Goal: Browse casually

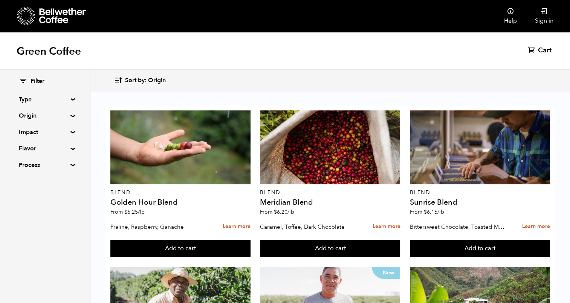
click at [47, 14] on icon at bounding box center [62, 15] width 47 height 15
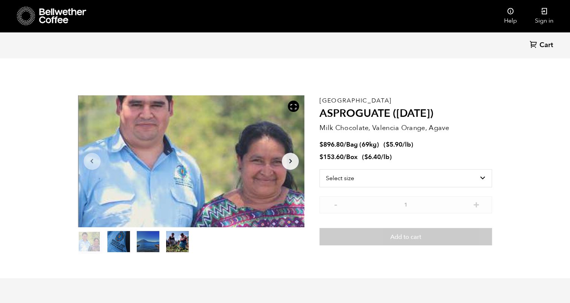
scroll to position [328, 402]
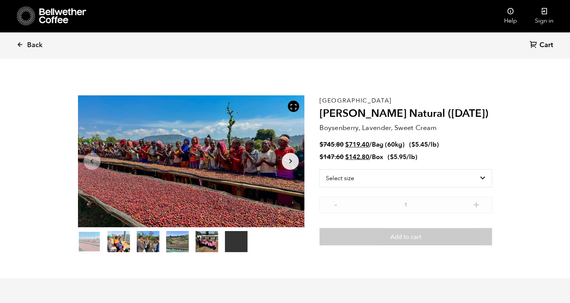
scroll to position [328, 402]
